Goal: Task Accomplishment & Management: Use online tool/utility

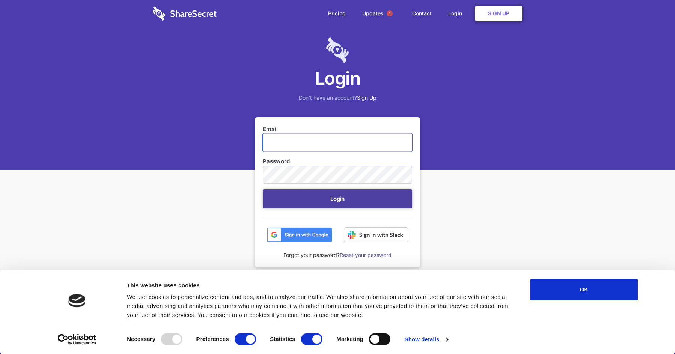
type input "security@hammercreative.com"
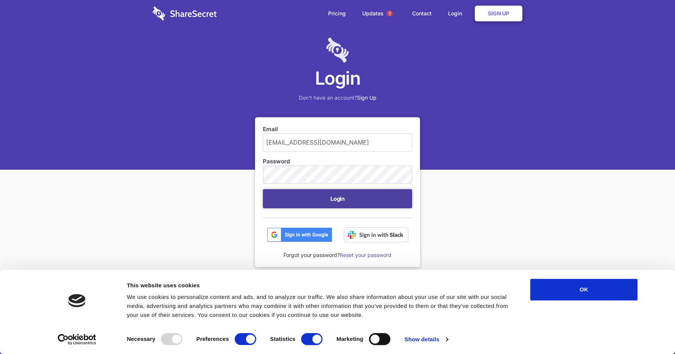
click at [319, 198] on button "Login" at bounding box center [337, 198] width 149 height 19
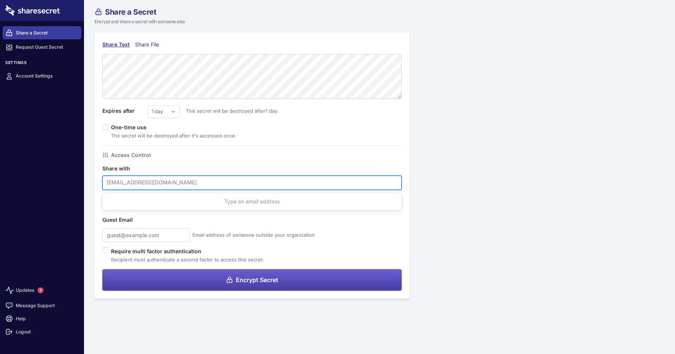
click at [138, 185] on div at bounding box center [251, 183] width 291 height 10
type input "[PERSON_NAME][EMAIL_ADDRESS][PERSON_NAME][DOMAIN_NAME]"
click at [102, 269] on button "Encrypt Secret" at bounding box center [251, 279] width 299 height 21
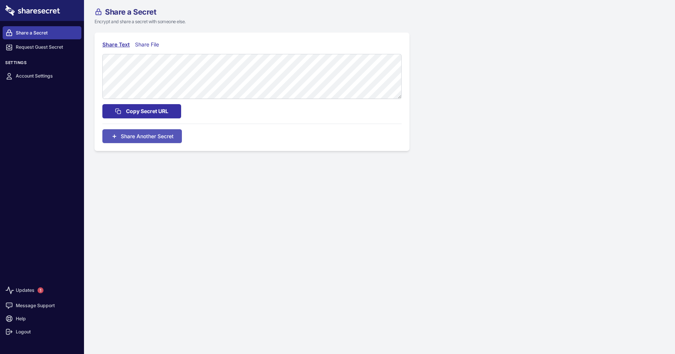
click at [153, 115] on span "Copy Secret URL" at bounding box center [147, 111] width 42 height 8
